Goal: Navigation & Orientation: Find specific page/section

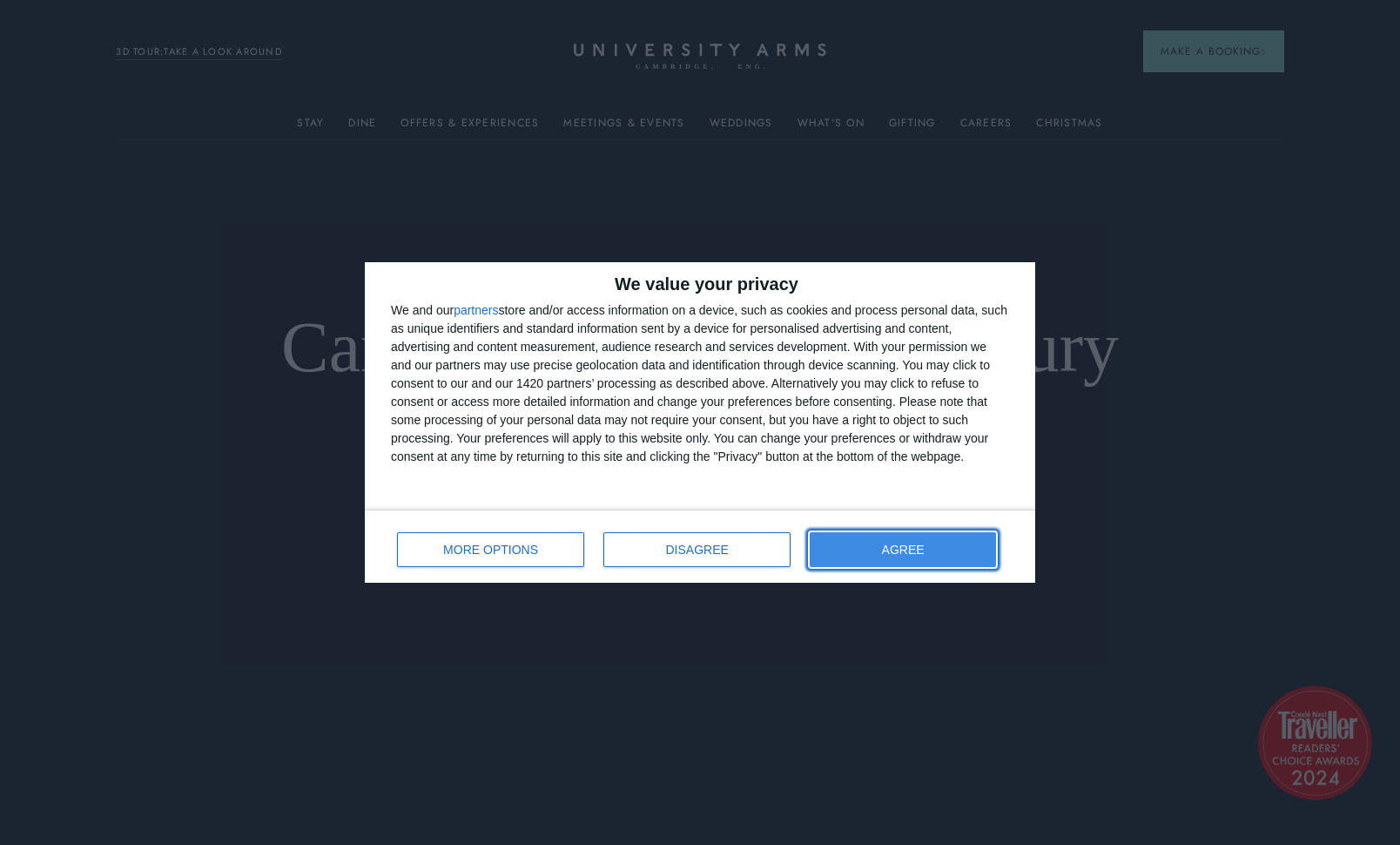
click at [899, 544] on span "AGREE" at bounding box center [903, 549] width 43 height 12
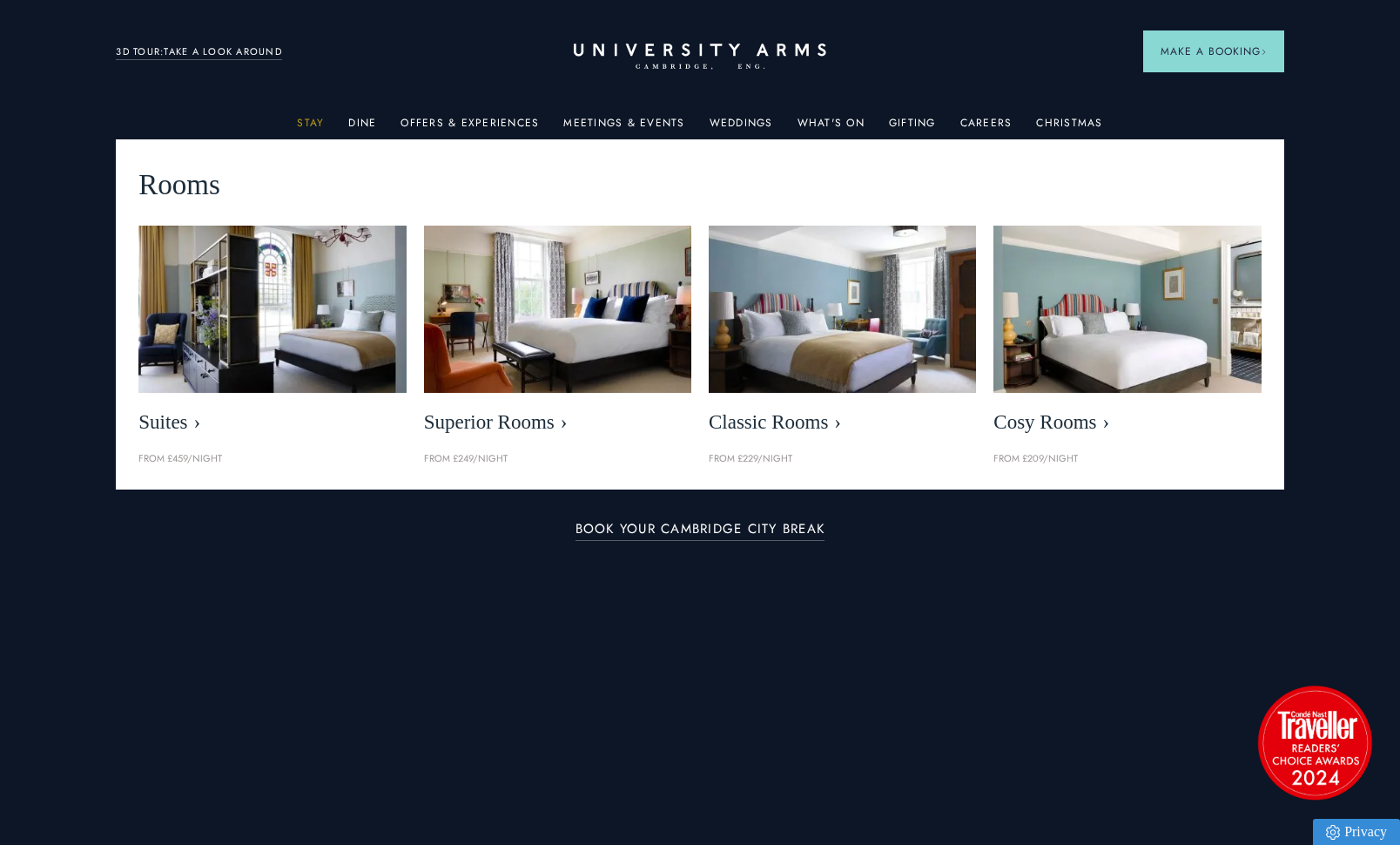
click at [320, 122] on link "Stay" at bounding box center [310, 128] width 27 height 22
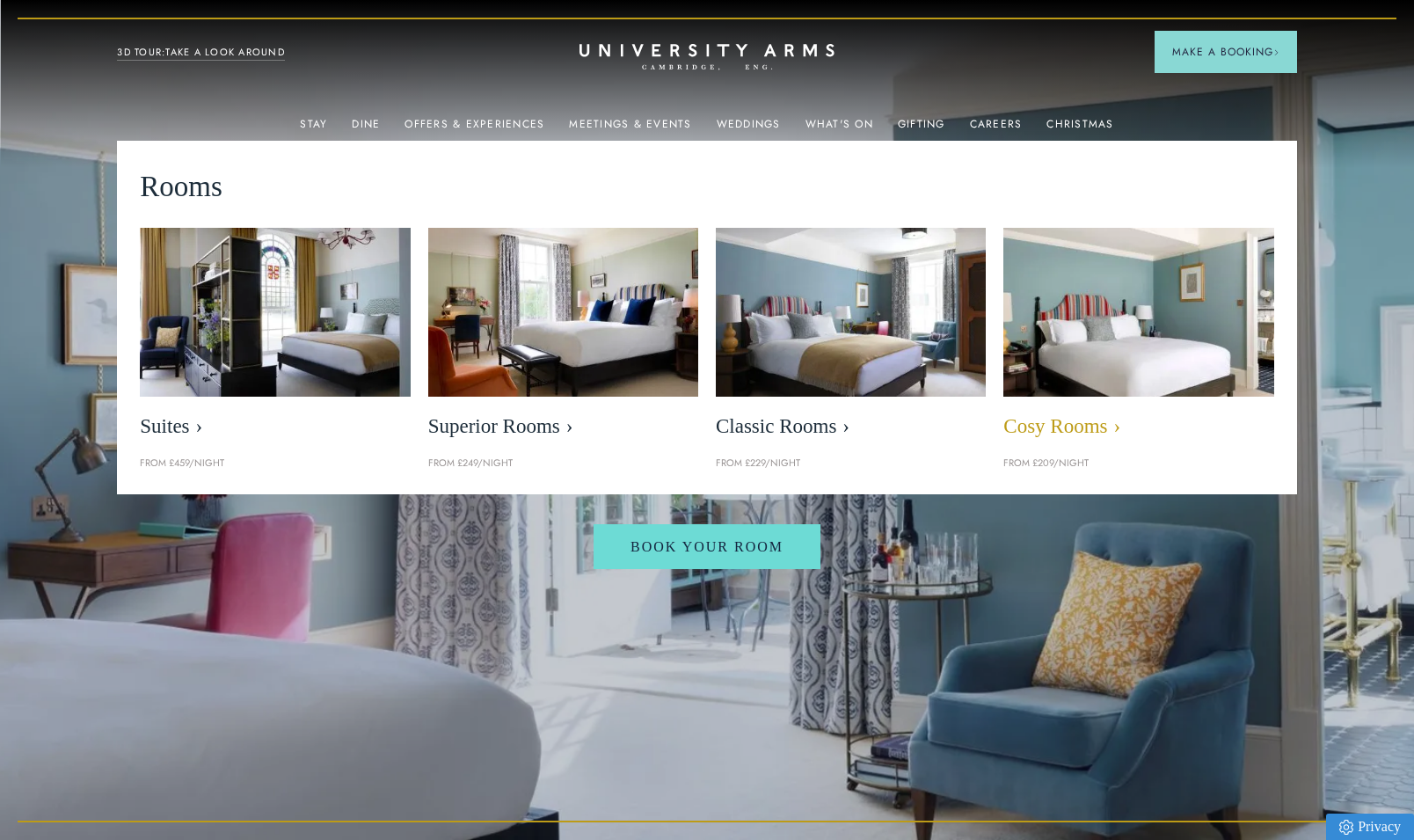
click at [1127, 351] on img at bounding box center [1138, 311] width 310 height 194
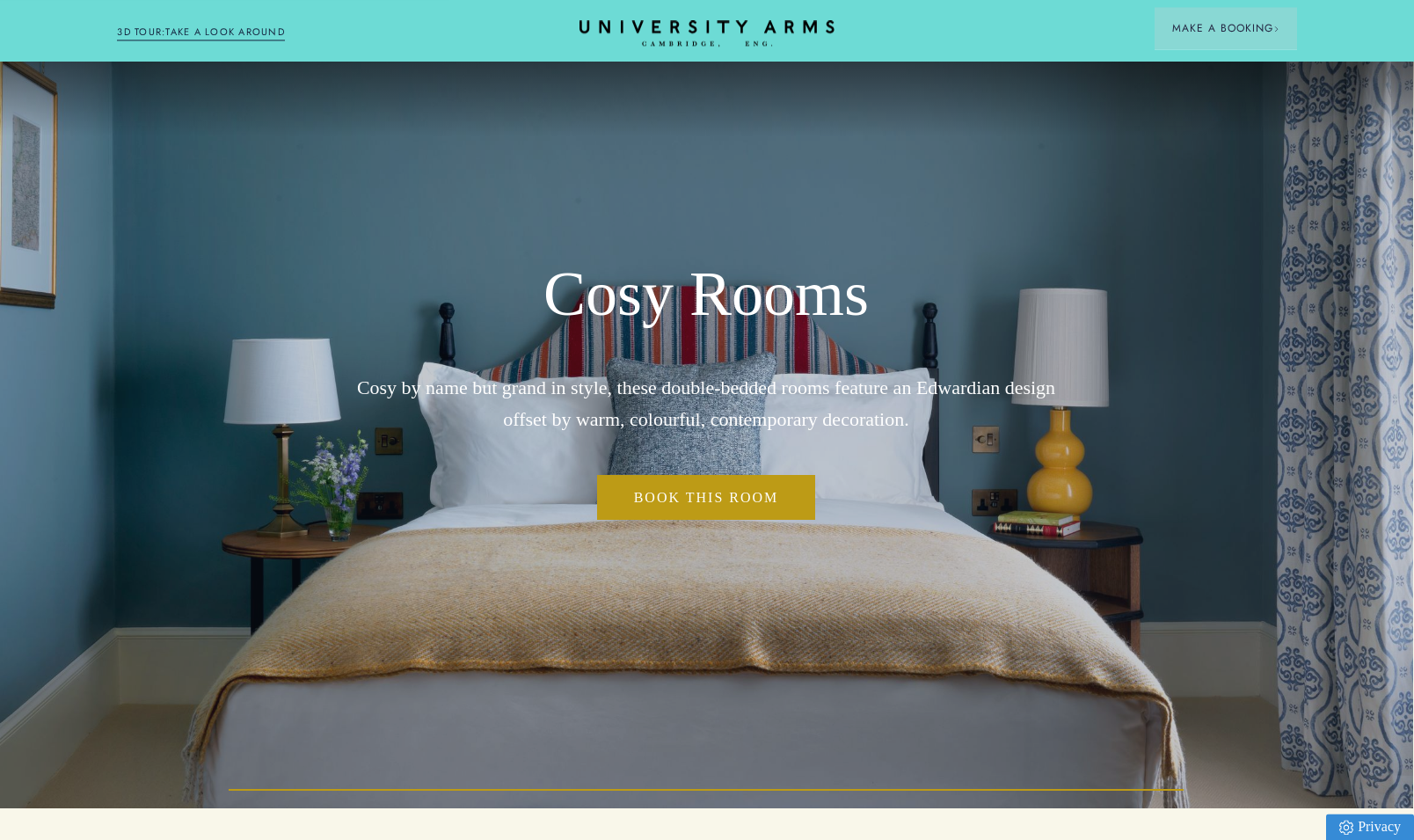
scroll to position [0, 1]
